Goal: Information Seeking & Learning: Learn about a topic

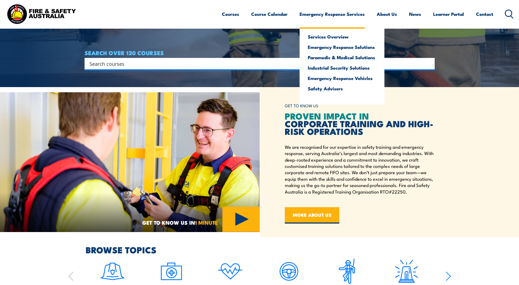
scroll to position [164, 0]
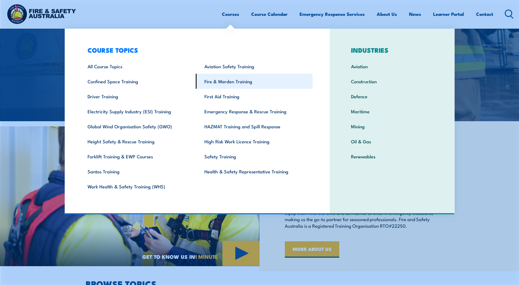
click at [219, 85] on link "Fire & Warden Training" at bounding box center [254, 81] width 117 height 15
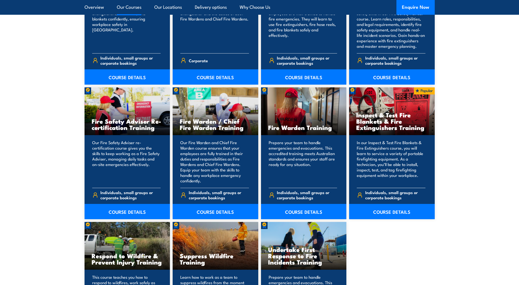
scroll to position [663, 0]
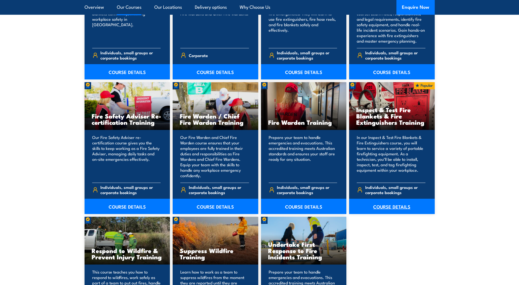
click at [388, 207] on link "COURSE DETAILS" at bounding box center [392, 206] width 86 height 15
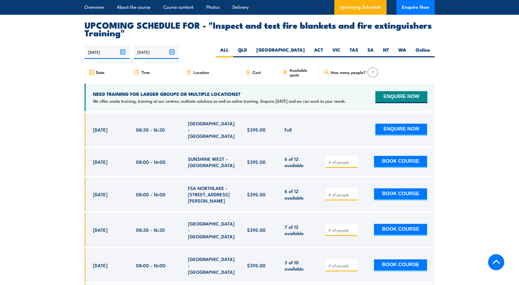
scroll to position [984, 0]
